Goal: Task Accomplishment & Management: Use online tool/utility

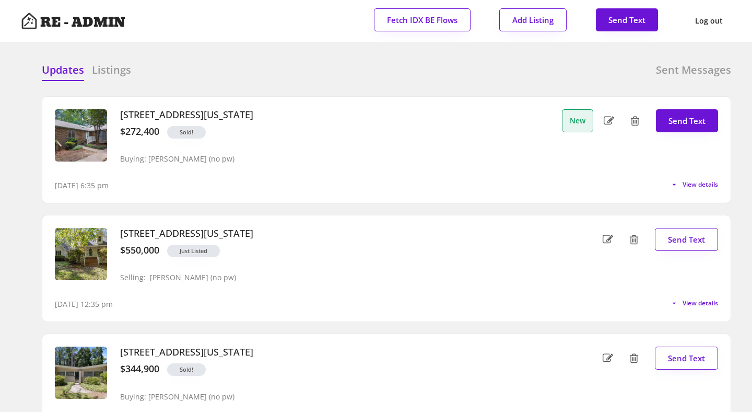
drag, startPoint x: 254, startPoint y: 114, endPoint x: 119, endPoint y: 112, distance: 135.8
click at [119, 112] on div "[STREET_ADDRESS][US_STATE] $272,400 Sold! Buying: [PERSON_NAME] (no pw)" at bounding box center [334, 139] width 445 height 61
copy h3 "[STREET_ADDRESS]"
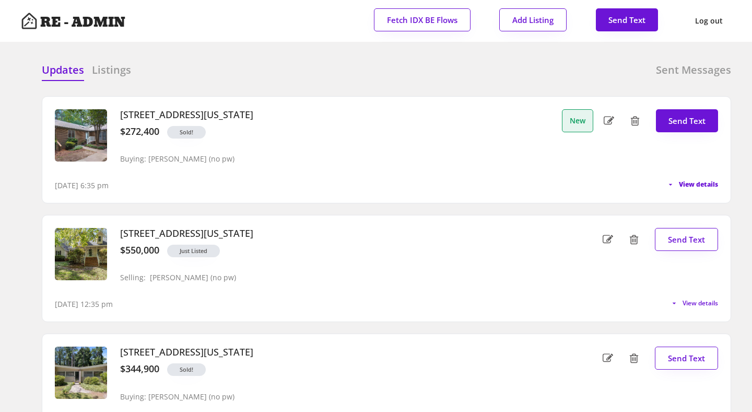
click at [693, 184] on span "View details" at bounding box center [698, 184] width 39 height 6
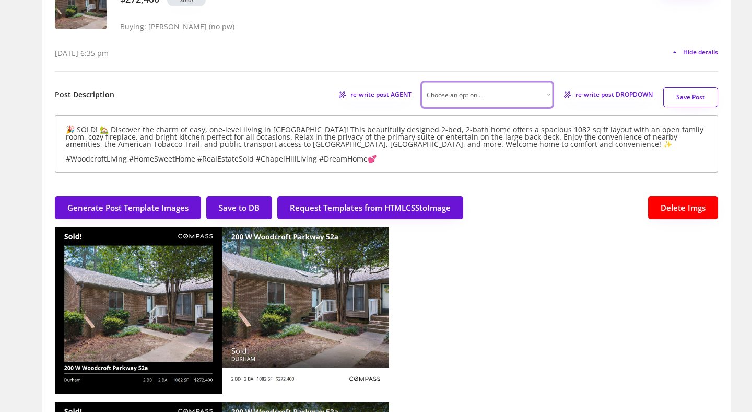
scroll to position [123, 0]
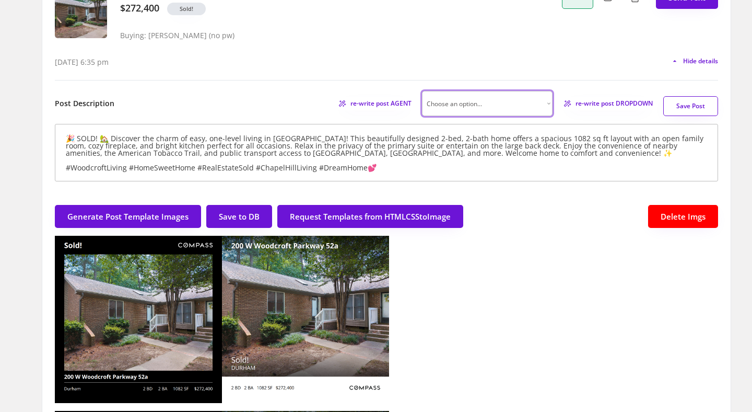
click at [544, 100] on select "Choose an option... Professional Factual & Direct Whimsical & Playful Excited &…" at bounding box center [487, 103] width 131 height 25
select select ""factual""
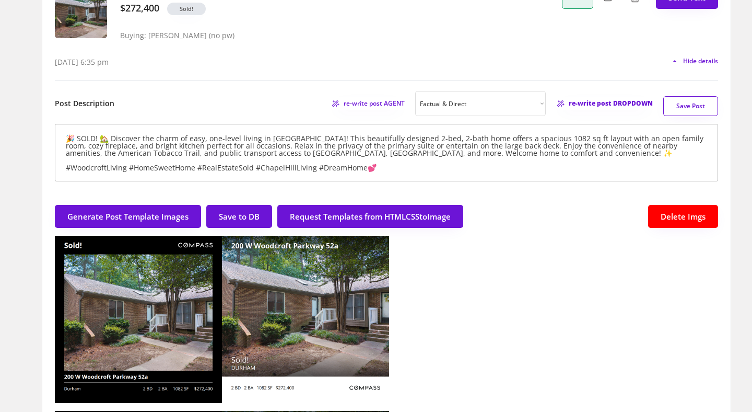
click at [600, 106] on span "re-write post DROPDOWN" at bounding box center [611, 103] width 84 height 6
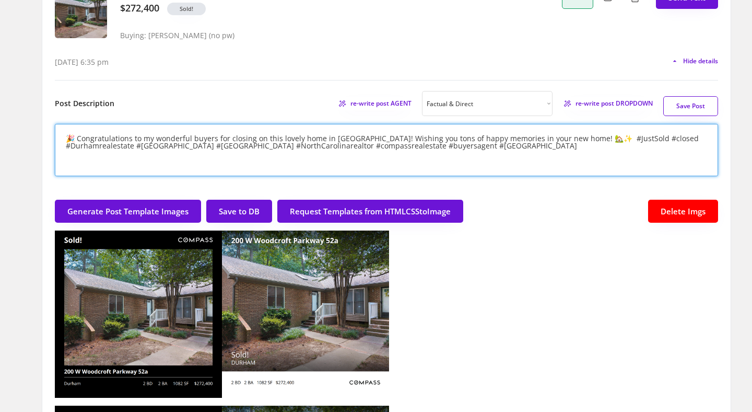
click at [573, 138] on textarea "🎉 Congratulations to my wonderful buyers for closing on this lovely home in [GE…" at bounding box center [386, 150] width 663 height 52
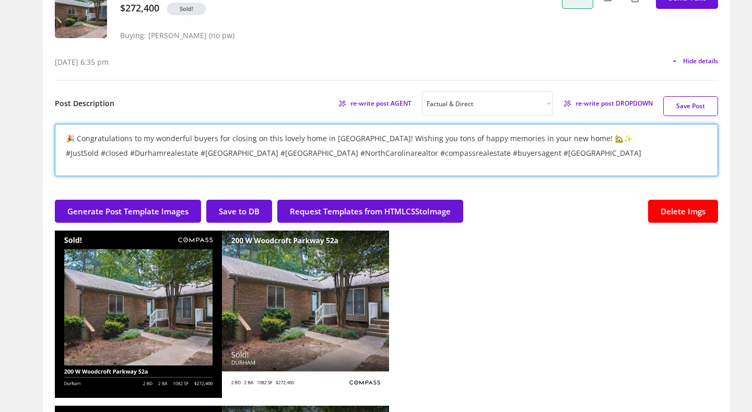
type textarea "🎉 Congratulations to my wonderful buyers for closing on this lovely home in [GE…"
click at [689, 103] on button "Save Post" at bounding box center [690, 106] width 55 height 20
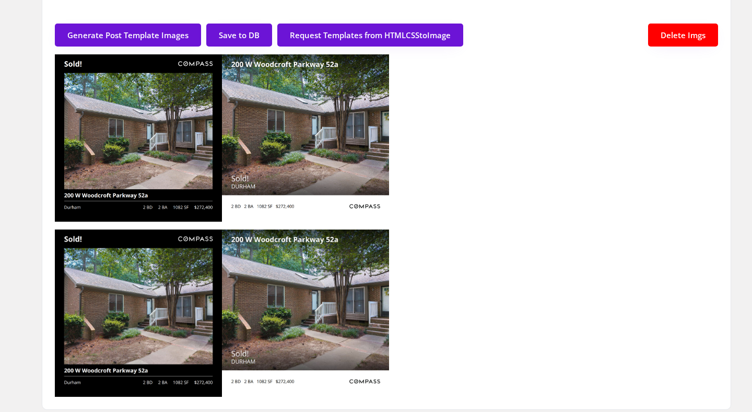
scroll to position [0, 0]
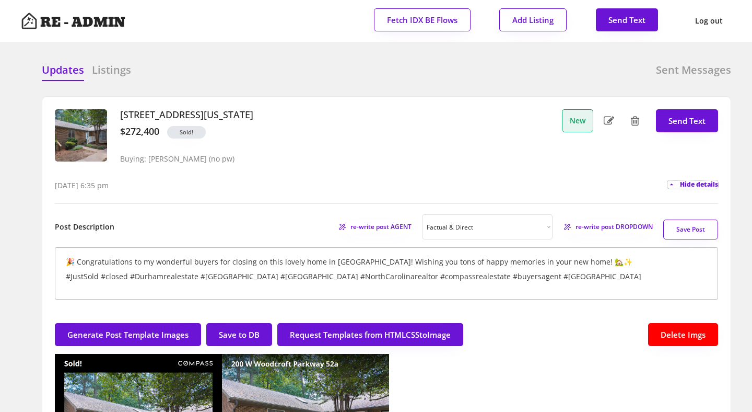
click at [702, 184] on span "Hide details" at bounding box center [699, 184] width 38 height 6
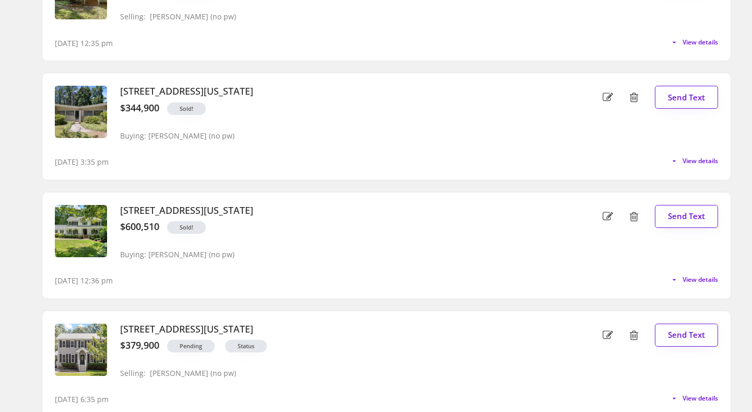
scroll to position [265, 0]
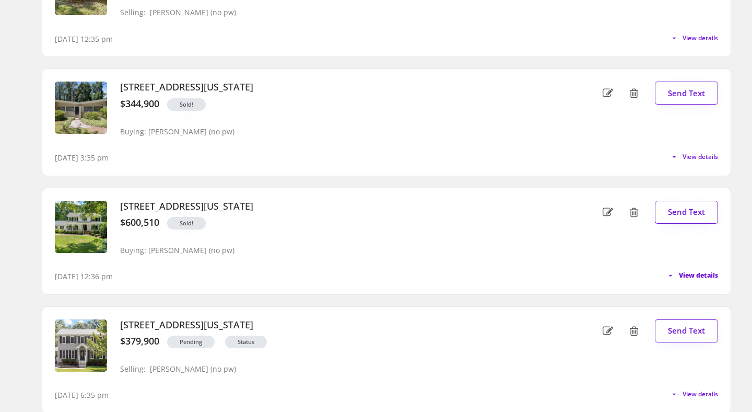
click at [696, 278] on span "View details" at bounding box center [698, 275] width 39 height 6
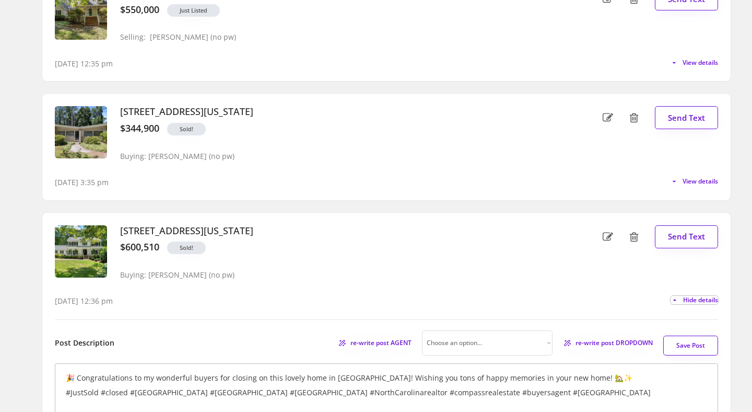
scroll to position [245, 0]
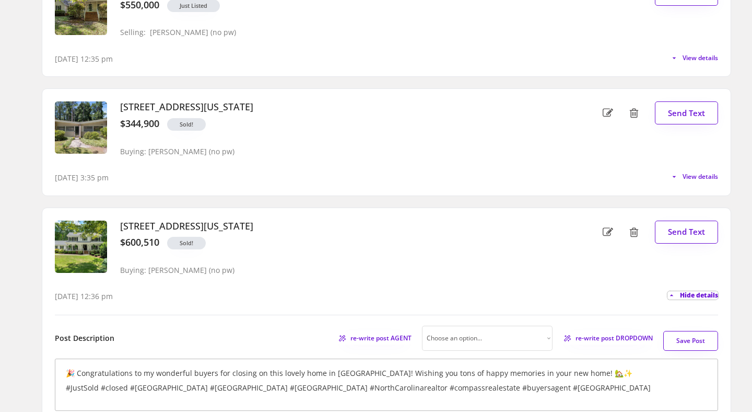
click at [688, 295] on span "Hide details" at bounding box center [699, 295] width 38 height 6
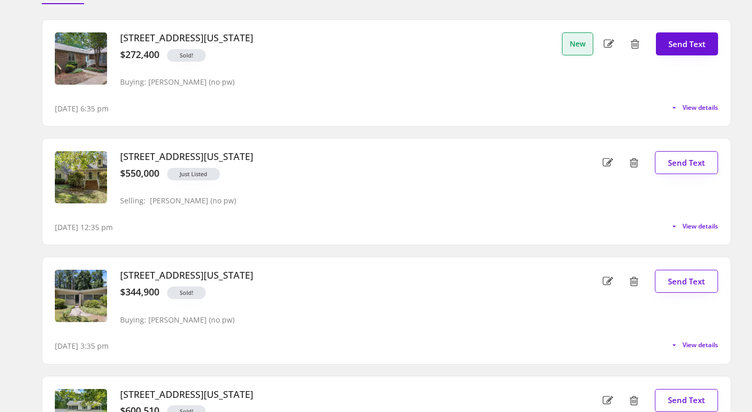
scroll to position [0, 0]
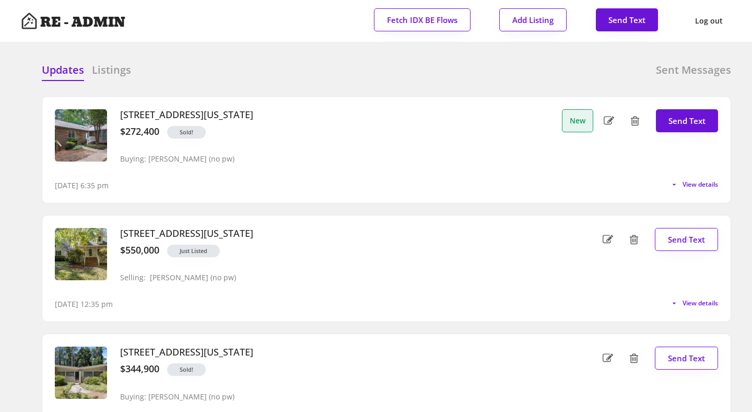
click at [110, 70] on h6 "Listings" at bounding box center [111, 70] width 39 height 15
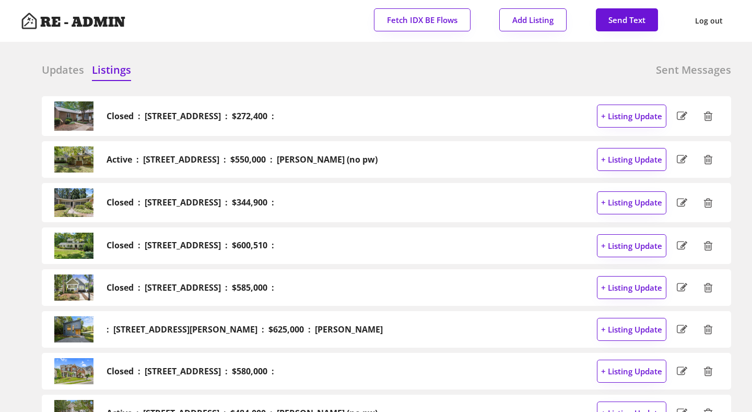
click at [57, 66] on h6 "Updates" at bounding box center [63, 70] width 42 height 15
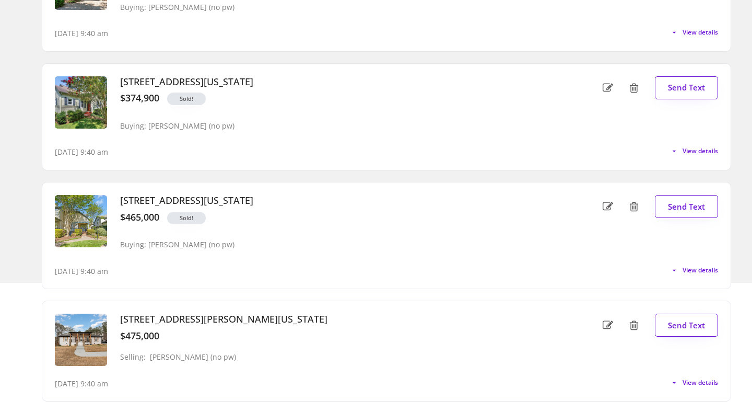
scroll to position [1833, 0]
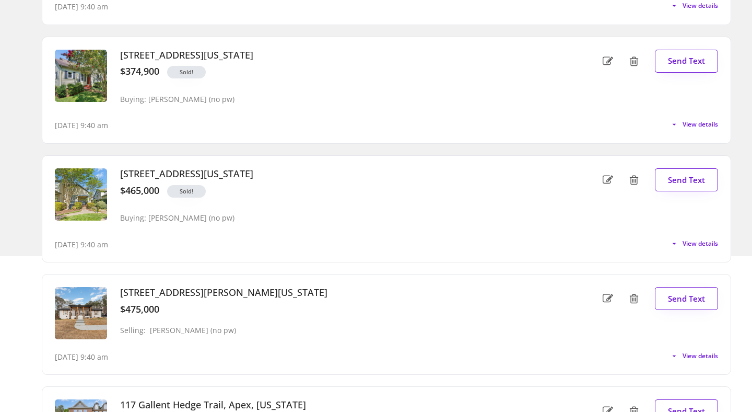
click at [452, 149] on div "[STREET_ADDRESS][US_STATE] $374,900 Sold! Buying: [PERSON_NAME] (no pw) New Sen…" at bounding box center [387, 90] width 690 height 119
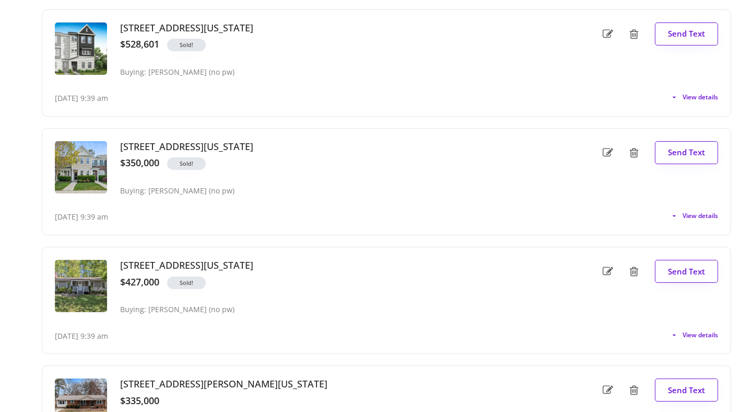
scroll to position [5031, 0]
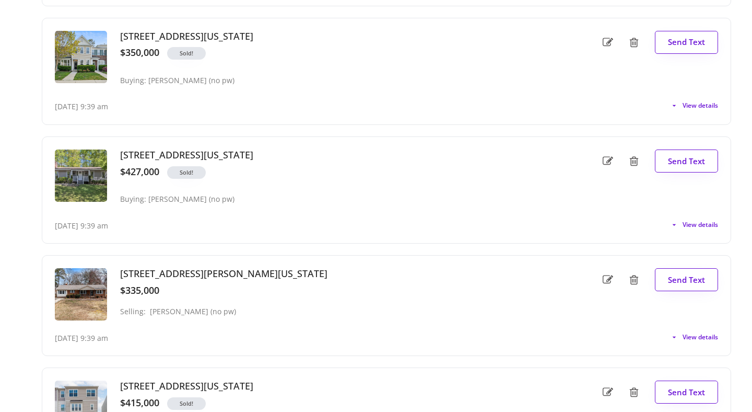
click at [451, 138] on div "[STREET_ADDRESS][US_STATE] $427,000 Sold! Buying: [PERSON_NAME] (no pw) New Sen…" at bounding box center [386, 190] width 688 height 106
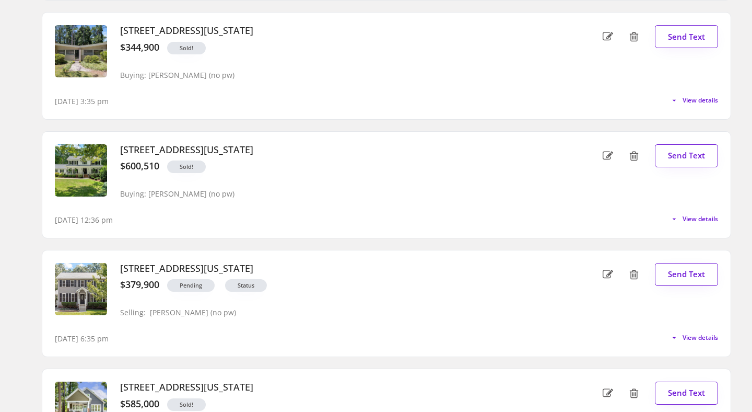
scroll to position [0, 0]
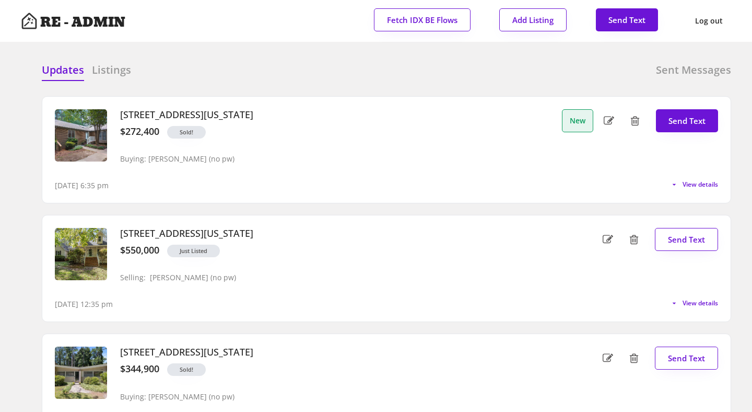
click at [392, 75] on div "Updates Listings Sent Messages" at bounding box center [387, 73] width 690 height 21
click at [116, 67] on h6 "Listings" at bounding box center [111, 70] width 39 height 15
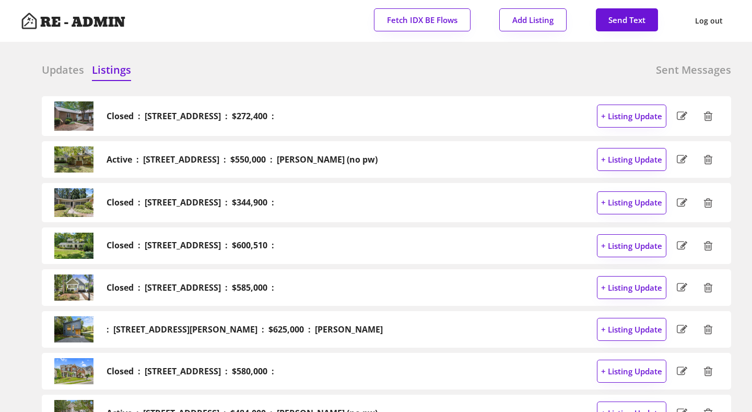
click at [64, 71] on h6 "Updates" at bounding box center [63, 70] width 42 height 15
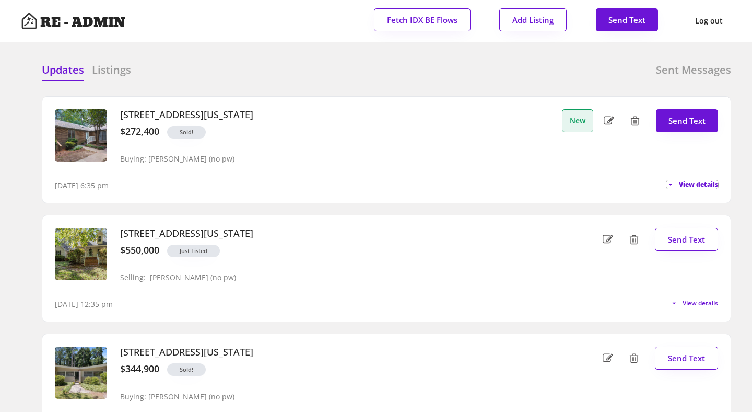
click at [705, 188] on span "View details" at bounding box center [698, 184] width 39 height 6
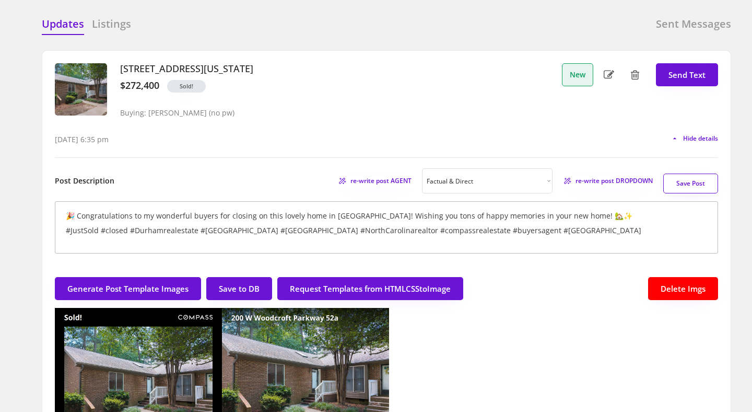
scroll to position [37, 0]
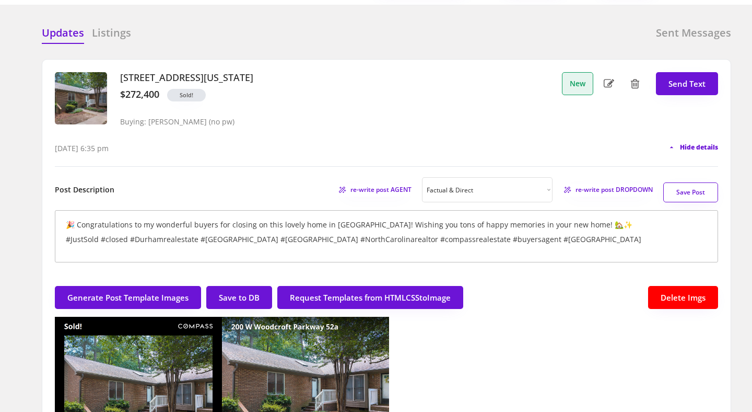
click at [701, 147] on span "Hide details" at bounding box center [699, 147] width 38 height 6
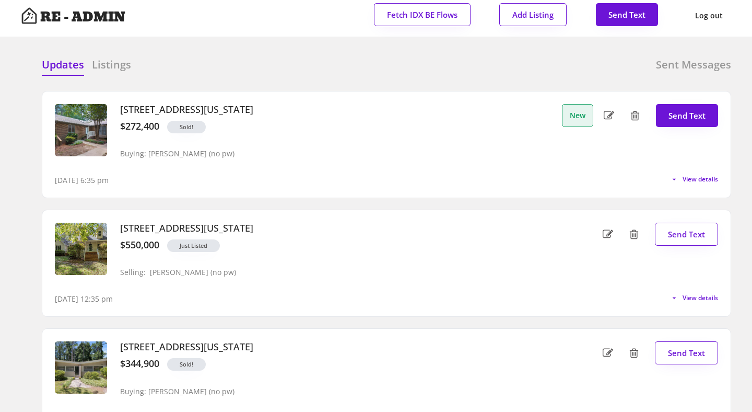
scroll to position [0, 0]
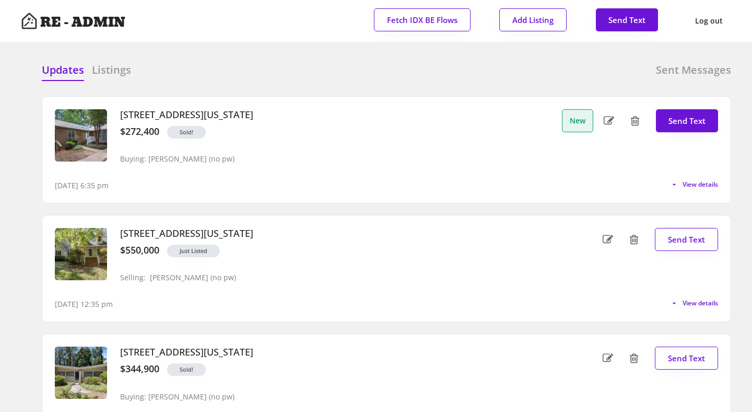
click at [384, 69] on div "Updates Listings Sent Messages" at bounding box center [387, 73] width 690 height 21
click at [687, 123] on button "Send Text" at bounding box center [687, 120] width 62 height 23
select select "raleigh"
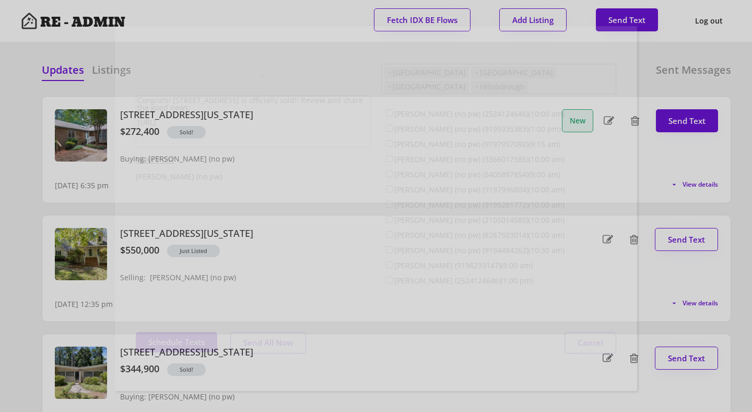
scroll to position [27, 0]
select select ""1348695171700984260__LOOKUP__1743599703321x142788062077753970""
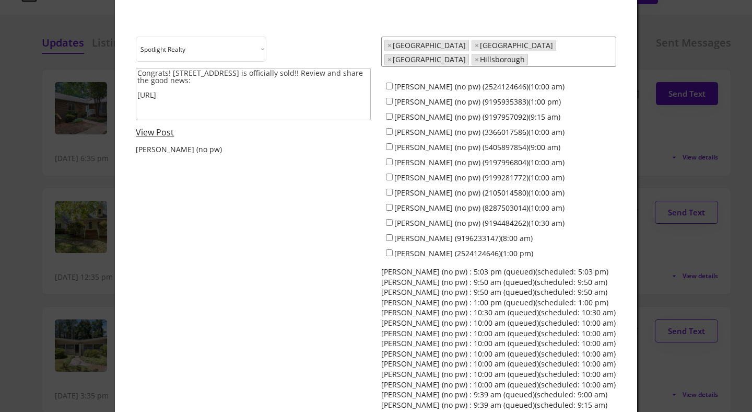
scroll to position [28, 0]
click at [154, 131] on link "View Post" at bounding box center [155, 131] width 38 height 11
click at [288, 243] on div "Choose an option... Spotlight Realty Terra Nova Congrats! [STREET_ADDRESS] is o…" at bounding box center [376, 227] width 481 height 383
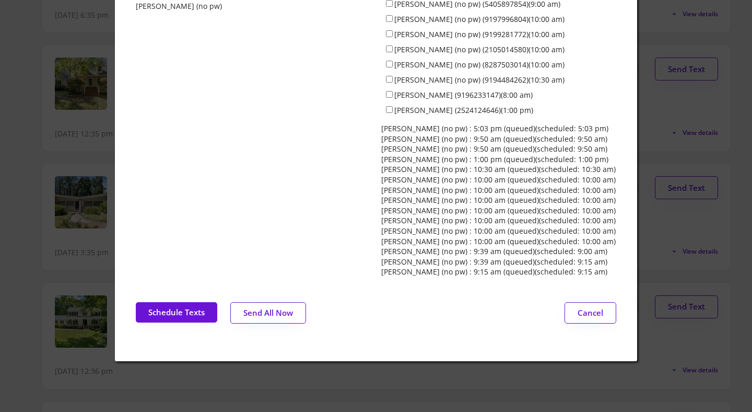
scroll to position [170, 0]
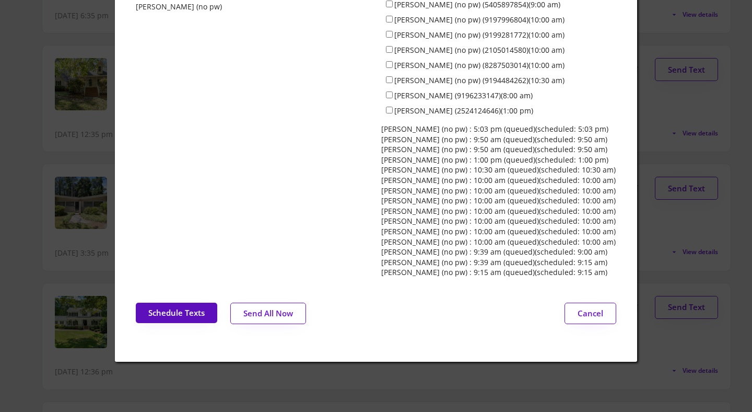
click at [174, 304] on button "Schedule Texts" at bounding box center [176, 312] width 81 height 20
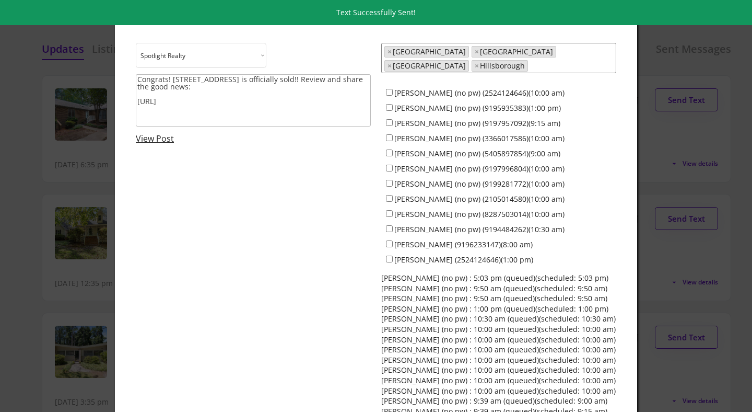
scroll to position [0, 0]
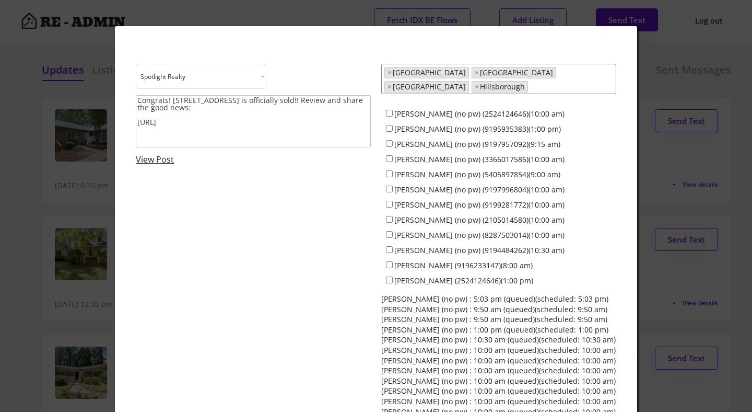
click at [26, 154] on div at bounding box center [376, 206] width 752 height 412
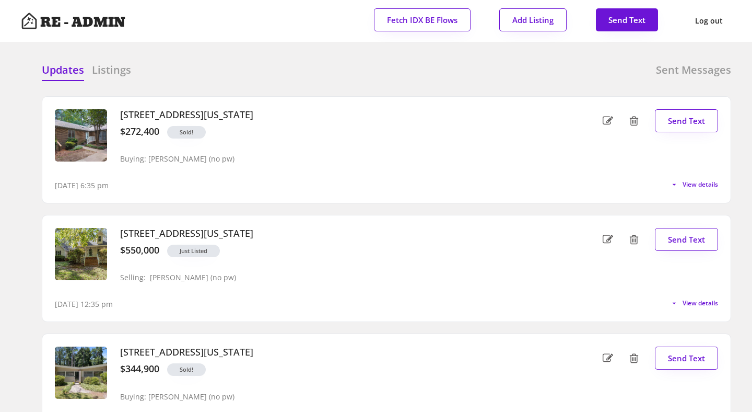
click at [200, 66] on div "Updates Listings Sent Messages" at bounding box center [387, 73] width 690 height 21
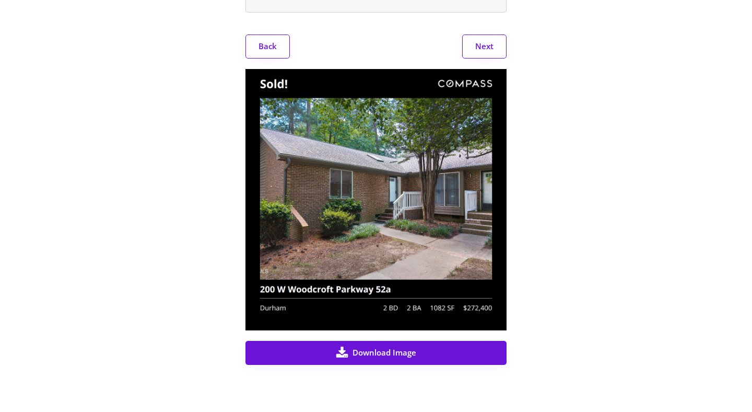
scroll to position [249, 0]
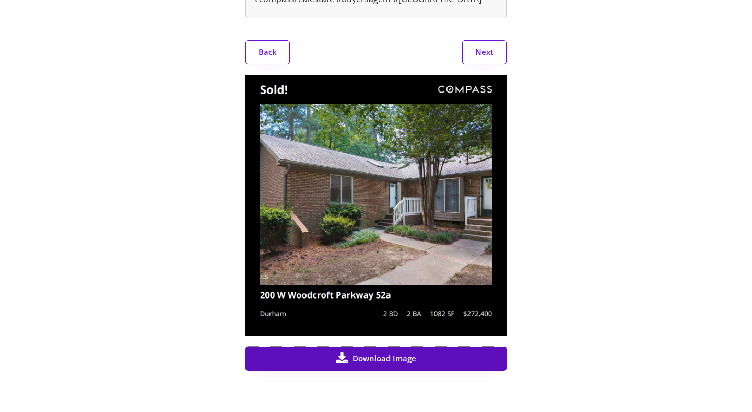
click at [383, 362] on span "Download Image" at bounding box center [385, 358] width 64 height 8
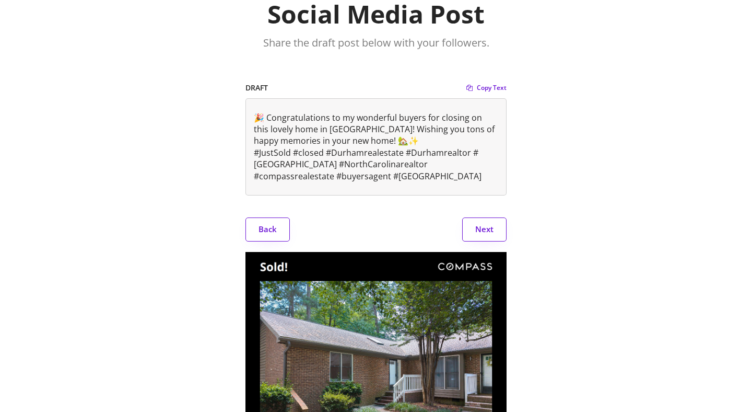
scroll to position [95, 0]
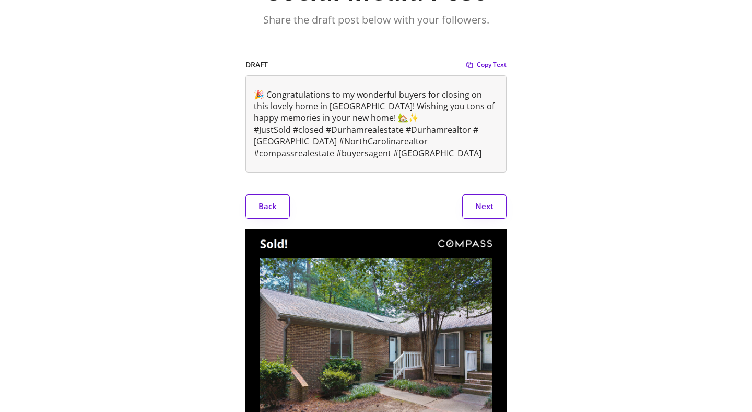
click at [493, 213] on button "Next" at bounding box center [484, 206] width 44 height 24
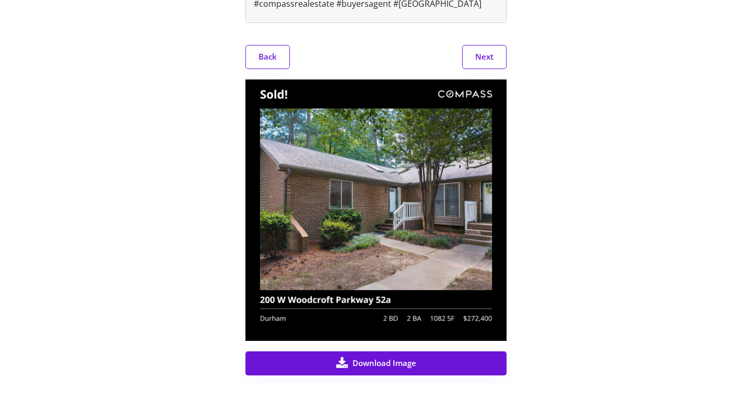
scroll to position [250, 0]
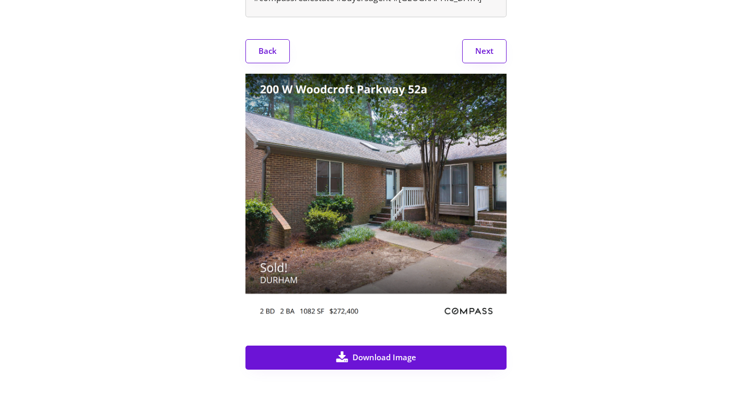
click at [481, 63] on button "Next" at bounding box center [484, 51] width 44 height 24
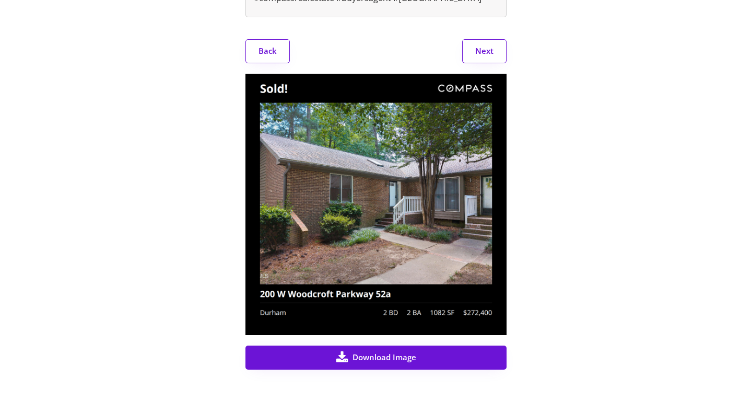
click at [481, 63] on button "Next" at bounding box center [484, 51] width 44 height 24
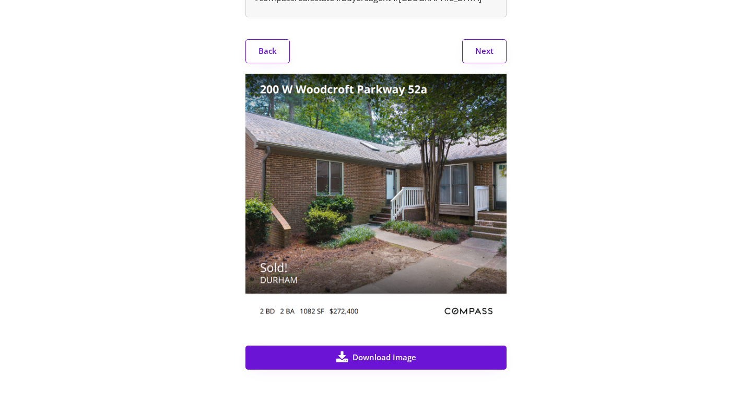
click at [481, 63] on button "Next" at bounding box center [484, 51] width 44 height 24
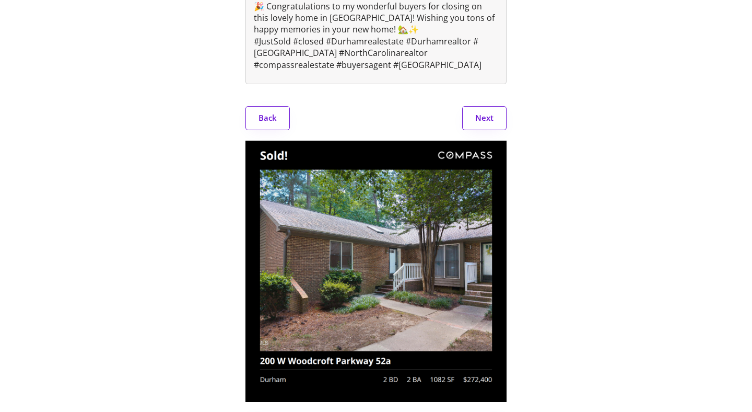
scroll to position [0, 0]
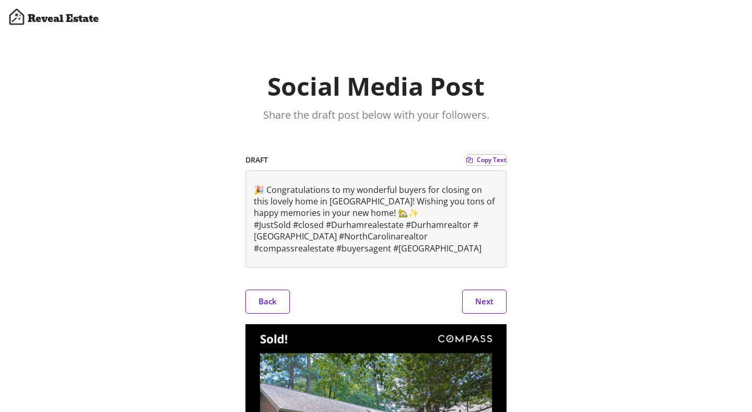
click at [478, 159] on span "Copy Text" at bounding box center [492, 160] width 30 height 6
click at [641, 145] on div "Social Media Post Share the draft post below with your followers. DRAFT Copy Te…" at bounding box center [376, 359] width 594 height 576
